Goal: Information Seeking & Learning: Find specific page/section

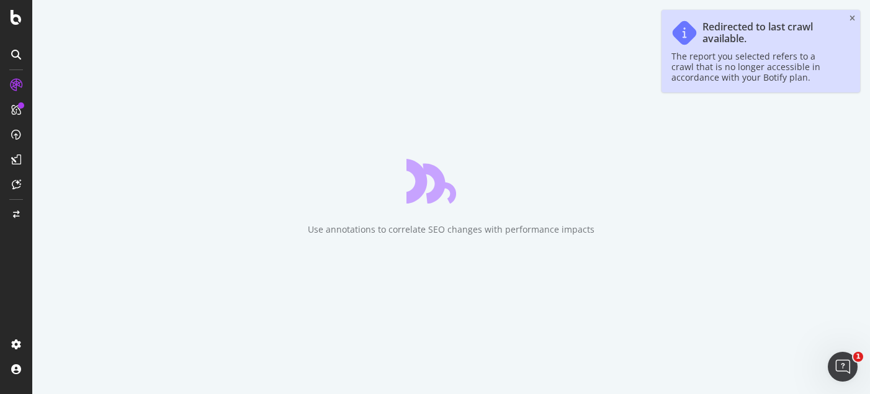
click at [855, 18] on div "Redirected to last crawl available. The report you selected refers to a crawl t…" at bounding box center [760, 51] width 199 height 83
click at [852, 19] on icon "close toast" at bounding box center [852, 18] width 6 height 7
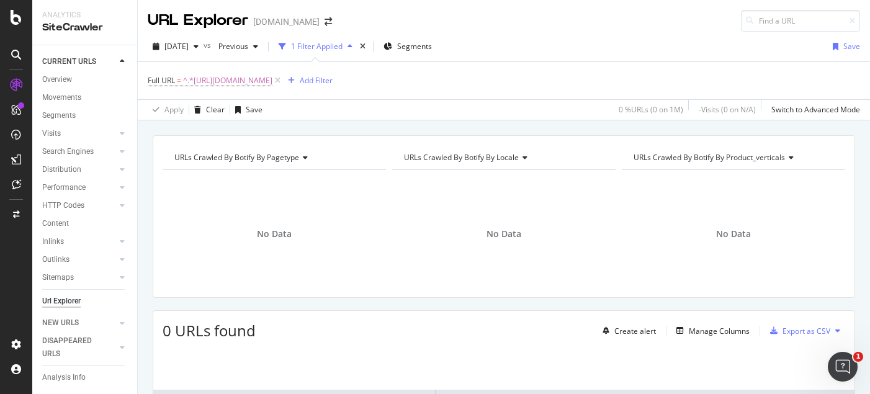
click at [75, 301] on div "Url Explorer" at bounding box center [61, 301] width 38 height 13
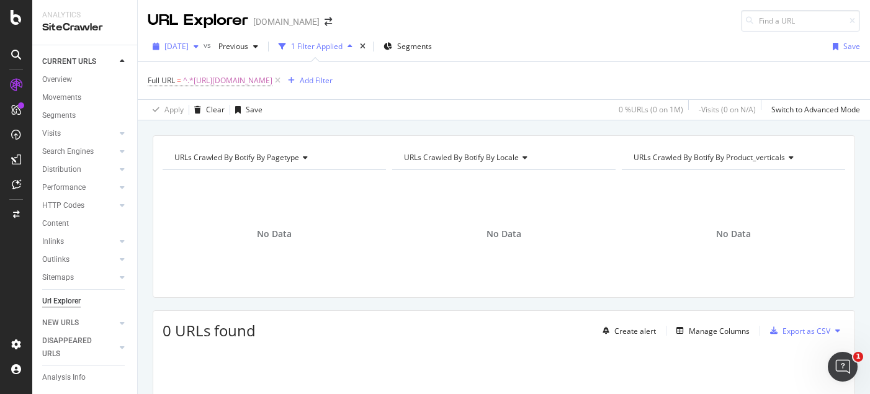
click at [203, 45] on div "button" at bounding box center [196, 46] width 15 height 7
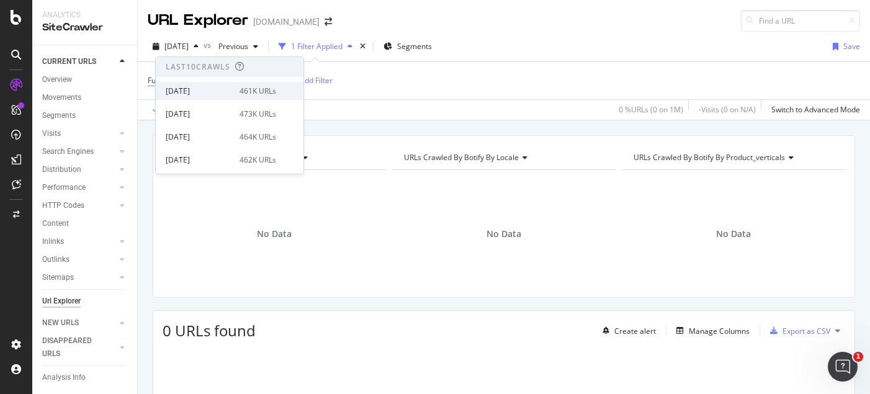
click at [215, 89] on div "[DATE]" at bounding box center [199, 91] width 66 height 11
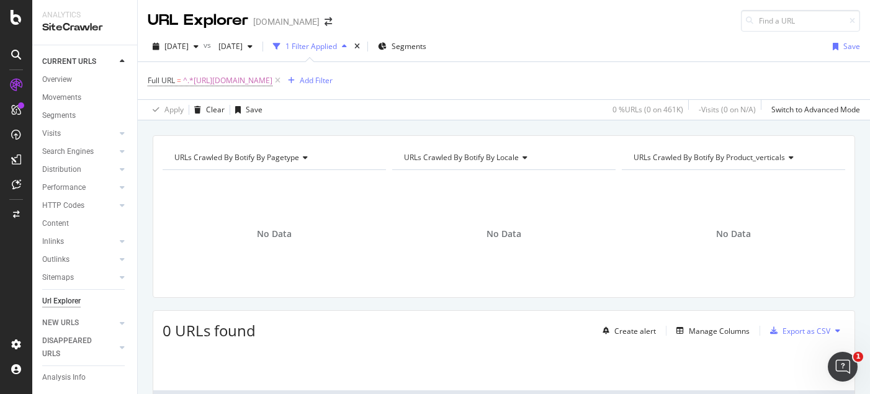
drag, startPoint x: 411, startPoint y: 78, endPoint x: 381, endPoint y: 74, distance: 30.6
click at [283, 77] on icon at bounding box center [277, 80] width 11 height 12
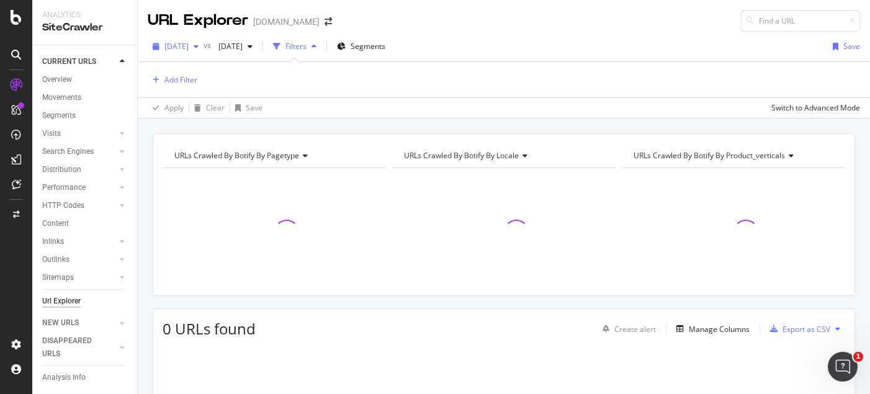
click at [189, 47] on span "[DATE]" at bounding box center [176, 46] width 24 height 11
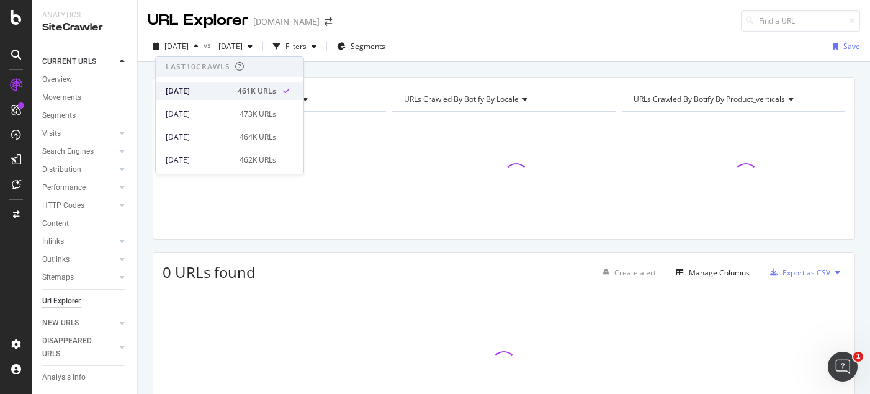
click at [220, 86] on div "[DATE]" at bounding box center [198, 91] width 65 height 11
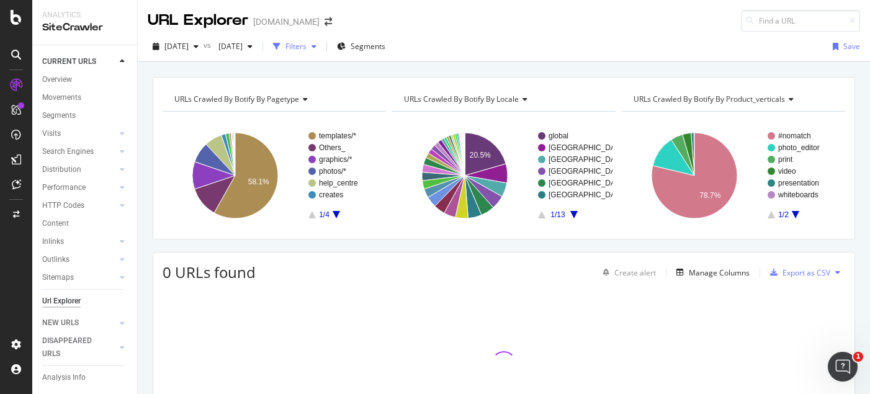
click at [321, 47] on div "button" at bounding box center [313, 46] width 15 height 7
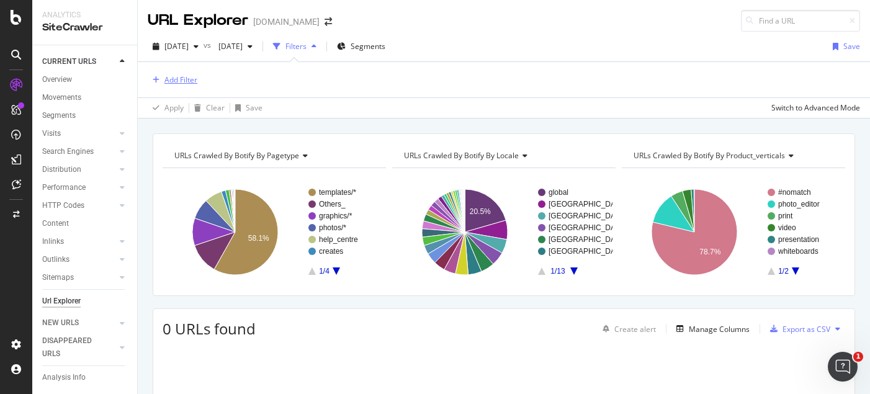
click at [182, 81] on div "Add Filter" at bounding box center [180, 79] width 33 height 11
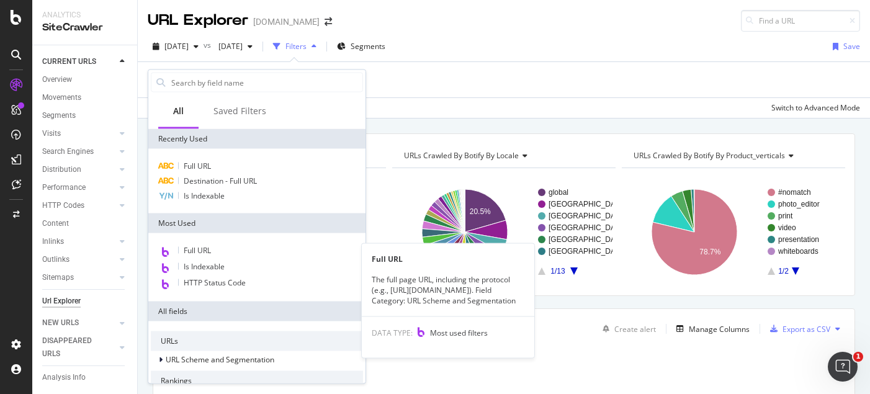
click at [219, 247] on div "Full URL" at bounding box center [257, 251] width 212 height 16
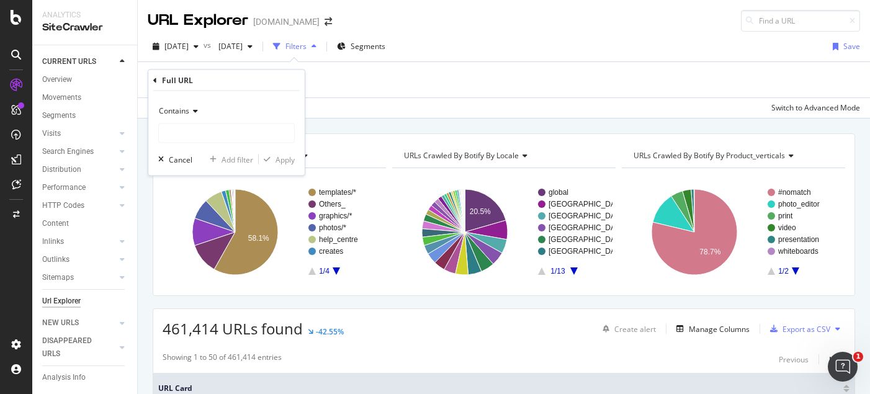
click at [194, 106] on div "Contains" at bounding box center [226, 111] width 136 height 20
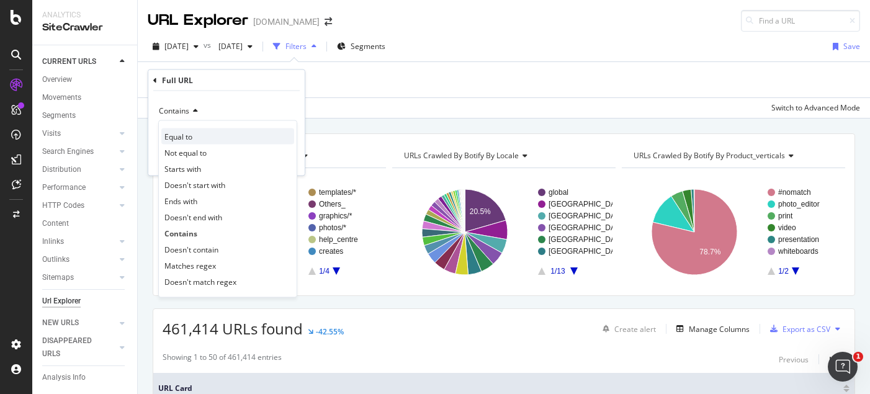
click at [197, 135] on div "Equal to" at bounding box center [227, 136] width 133 height 16
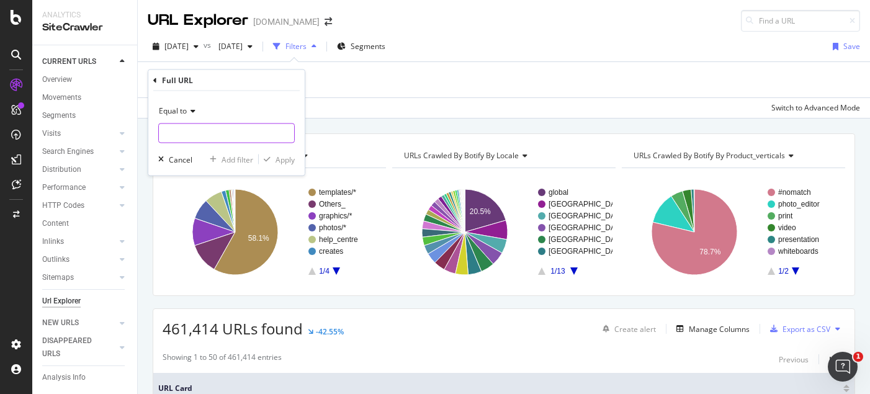
click at [205, 130] on input "text" at bounding box center [226, 133] width 135 height 20
paste input "[URL][DOMAIN_NAME]"
drag, startPoint x: 251, startPoint y: 131, endPoint x: 242, endPoint y: 132, distance: 8.8
click at [242, 132] on input "[URL][DOMAIN_NAME]" at bounding box center [217, 133] width 117 height 20
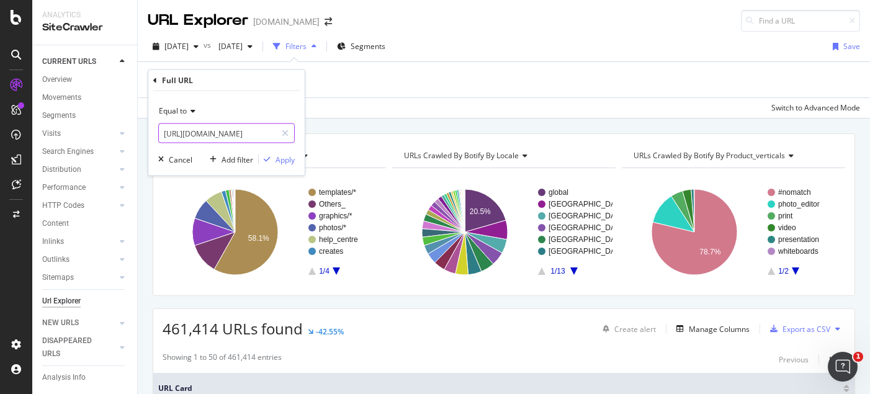
scroll to position [0, 109]
type input "[URL][DOMAIN_NAME]"
click at [284, 162] on div "Apply" at bounding box center [284, 159] width 19 height 11
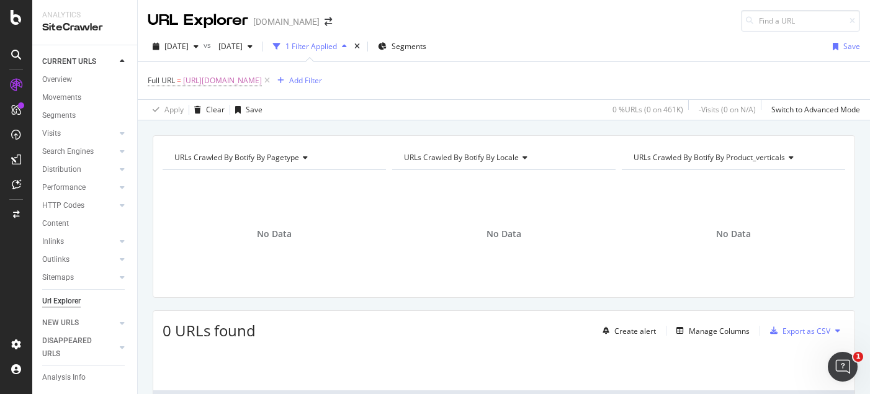
click at [272, 78] on icon at bounding box center [267, 80] width 11 height 12
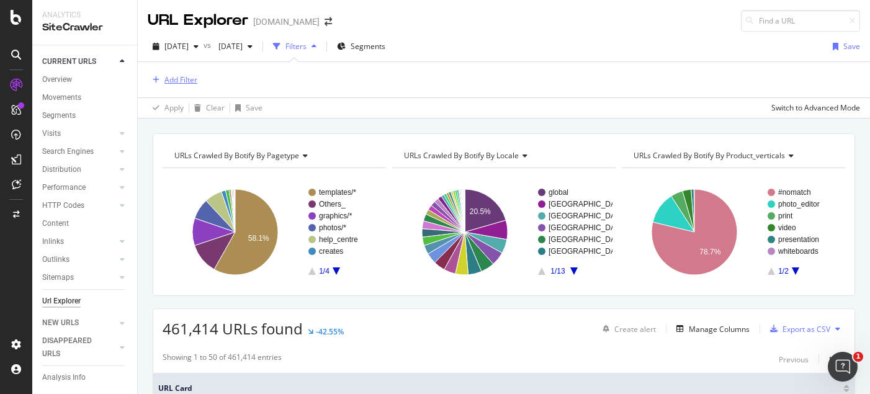
click at [166, 76] on div "Add Filter" at bounding box center [180, 79] width 33 height 11
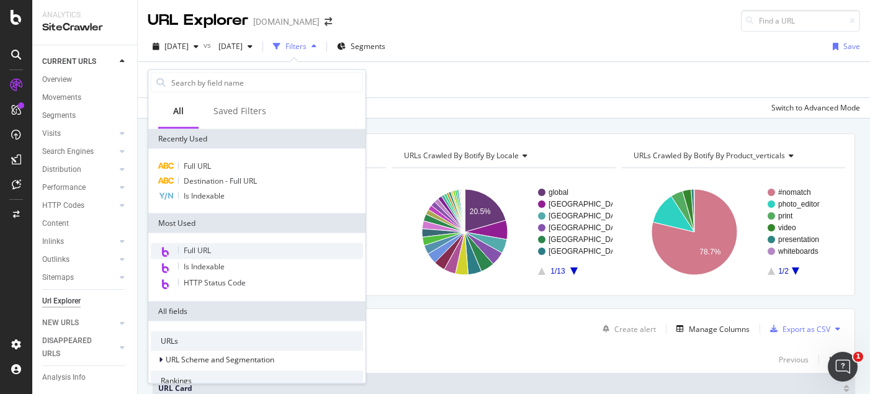
click at [237, 254] on div "Full URL" at bounding box center [257, 251] width 212 height 16
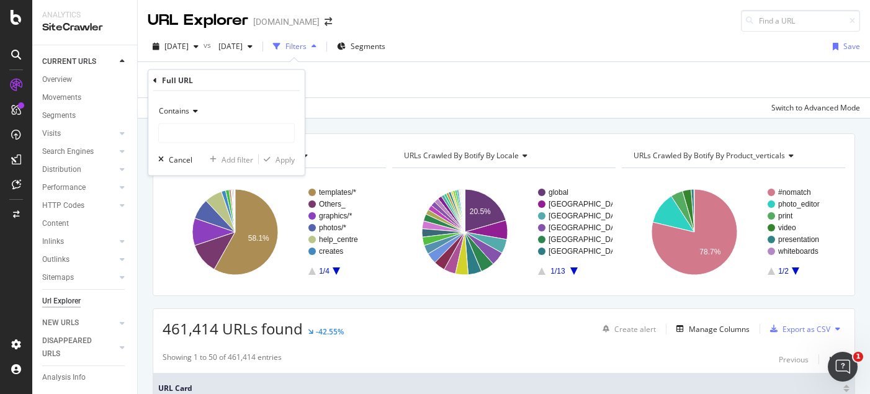
click at [199, 110] on div "Contains" at bounding box center [226, 111] width 136 height 20
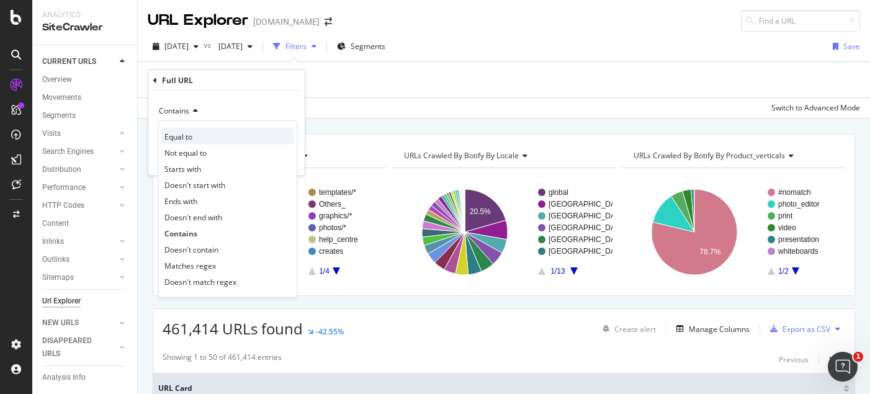
click at [189, 136] on span "Equal to" at bounding box center [178, 136] width 28 height 11
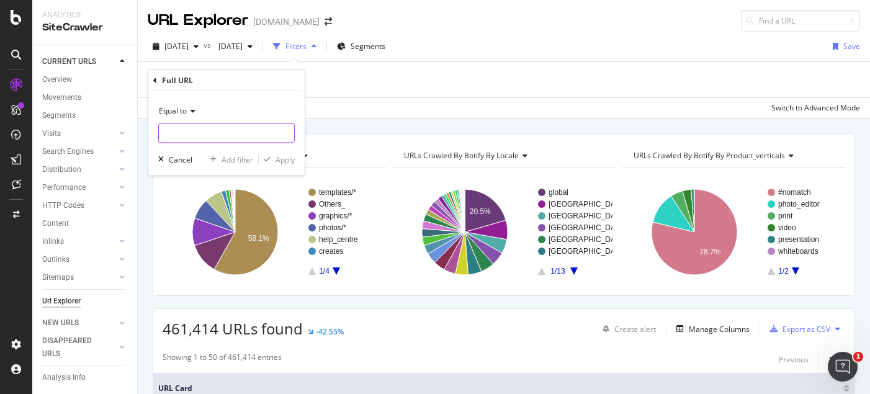
click at [201, 138] on input "text" at bounding box center [226, 133] width 135 height 20
paste input "[URL][DOMAIN_NAME]"
drag, startPoint x: 272, startPoint y: 133, endPoint x: 171, endPoint y: 135, distance: 100.5
click at [171, 135] on input "[URL][DOMAIN_NAME]" at bounding box center [217, 133] width 117 height 20
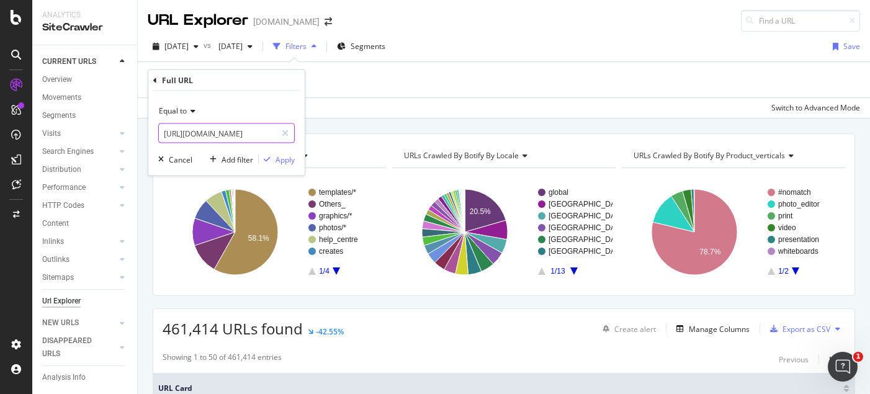
scroll to position [0, 78]
drag, startPoint x: 272, startPoint y: 132, endPoint x: 246, endPoint y: 130, distance: 25.5
click at [246, 130] on input "[URL][DOMAIN_NAME]" at bounding box center [217, 133] width 117 height 20
type input "[URL][DOMAIN_NAME]"
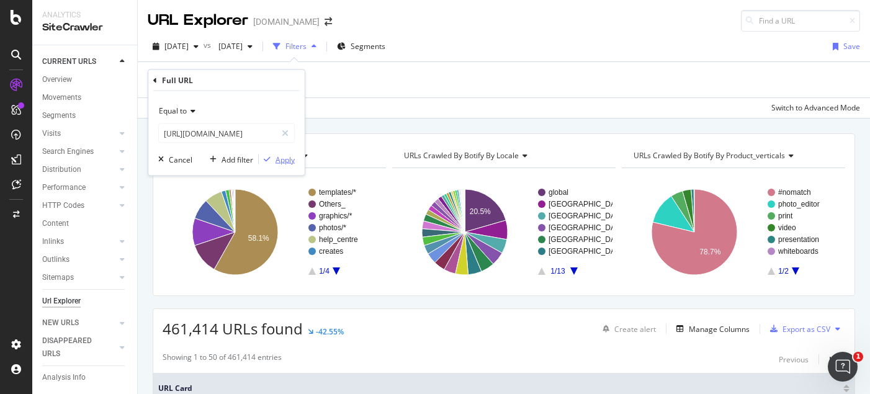
click at [282, 164] on div "Apply" at bounding box center [284, 159] width 19 height 11
